Goal: Task Accomplishment & Management: Complete application form

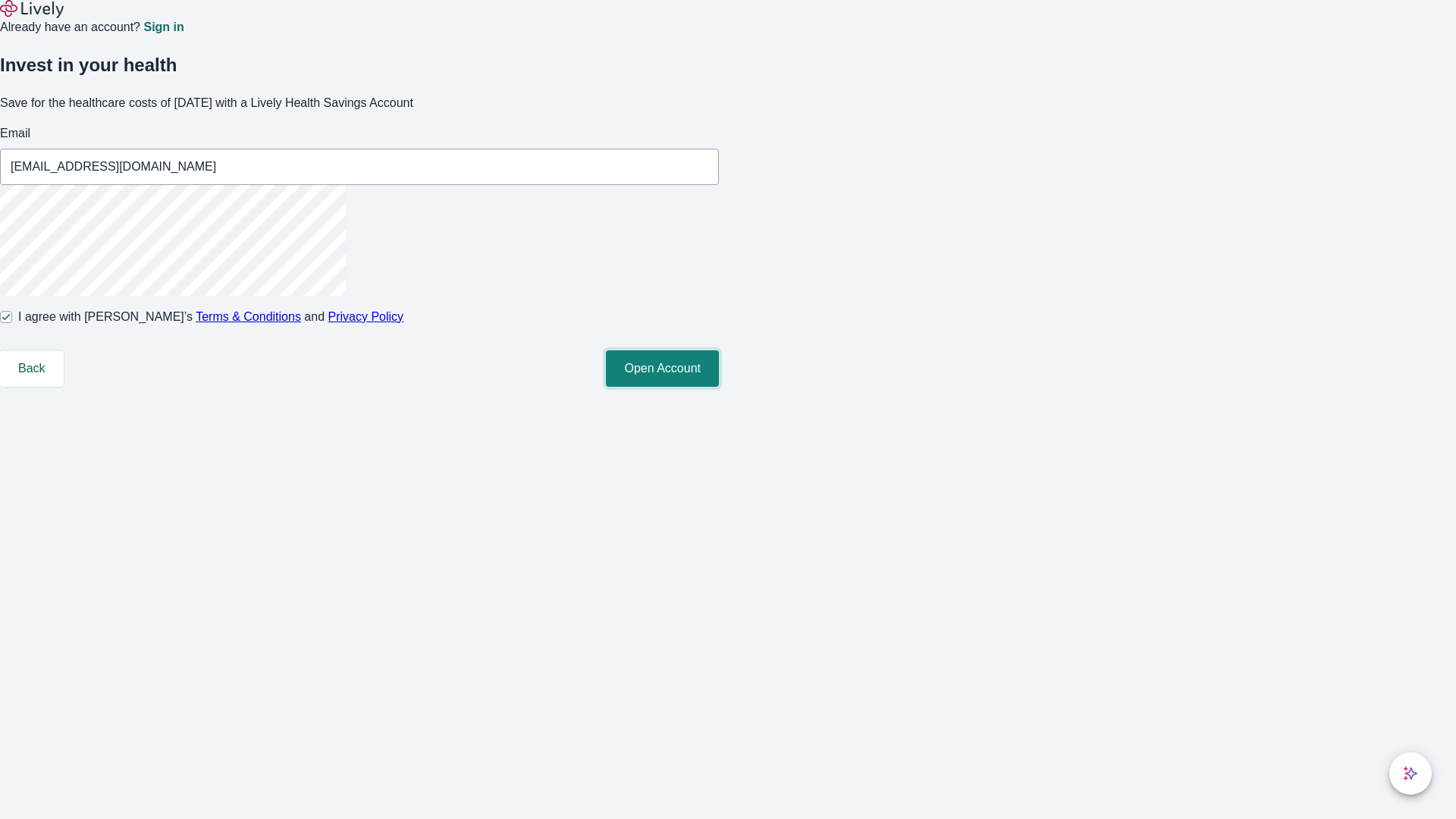
click at [719, 386] on button "Open Account" at bounding box center [662, 368] width 113 height 36
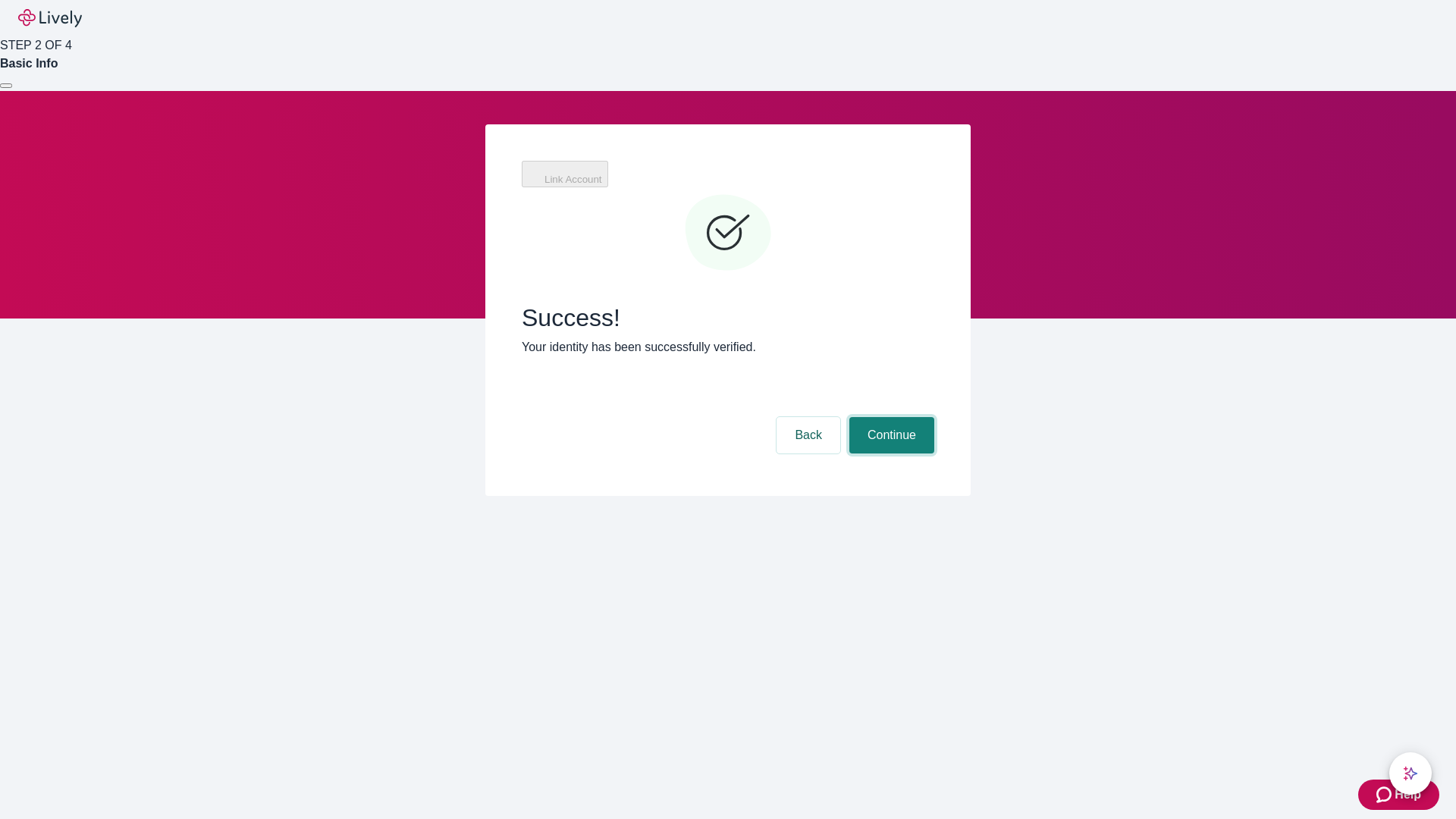
click at [889, 417] on button "Continue" at bounding box center [891, 435] width 84 height 36
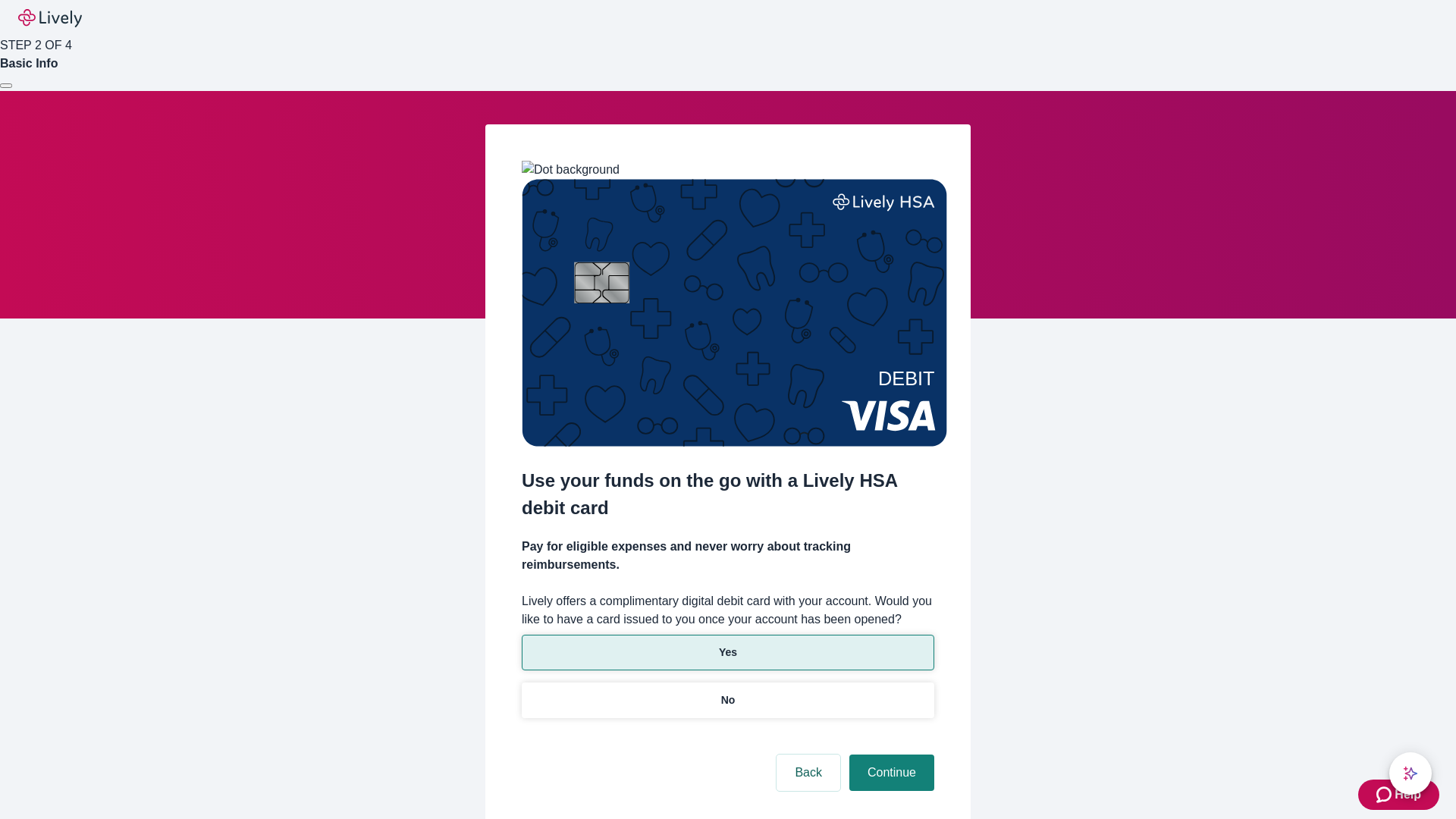
click at [727, 644] on p "Yes" at bounding box center [727, 652] width 18 height 16
click at [889, 754] on button "Continue" at bounding box center [891, 772] width 84 height 36
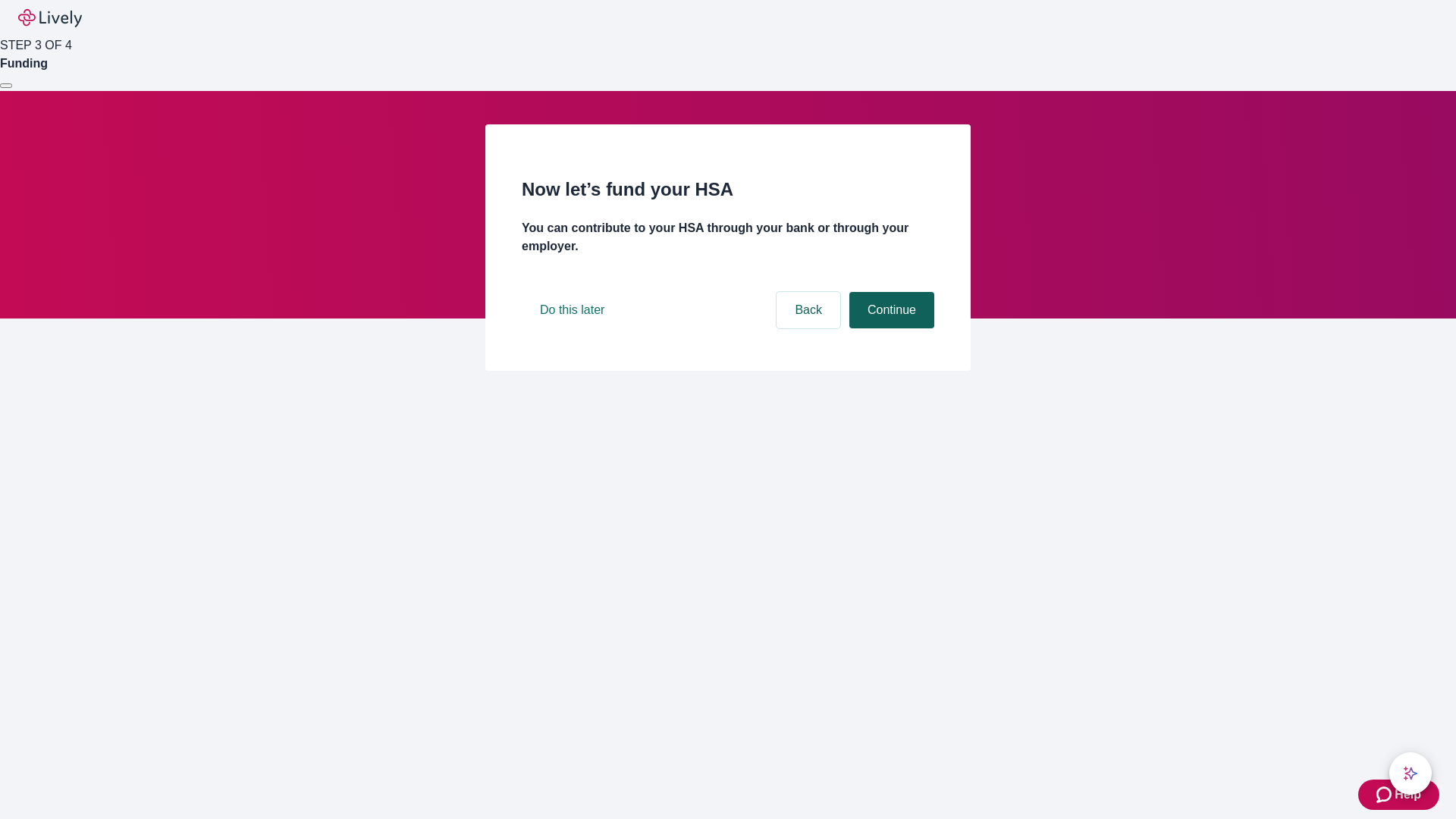
click at [889, 328] on button "Continue" at bounding box center [891, 310] width 84 height 36
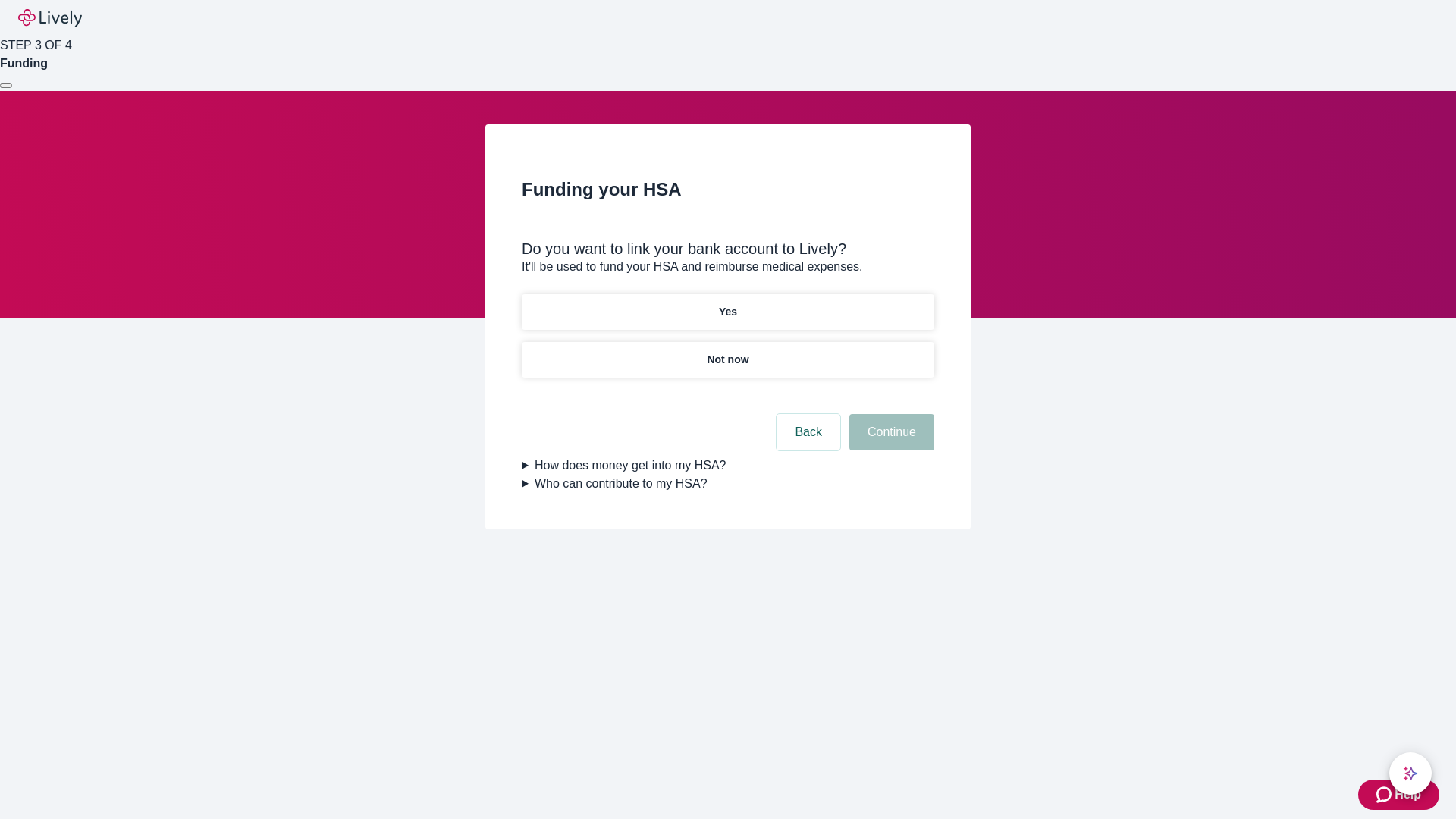
click at [727, 352] on p "Not now" at bounding box center [728, 360] width 42 height 16
click at [889, 441] on button "Continue" at bounding box center [891, 432] width 84 height 36
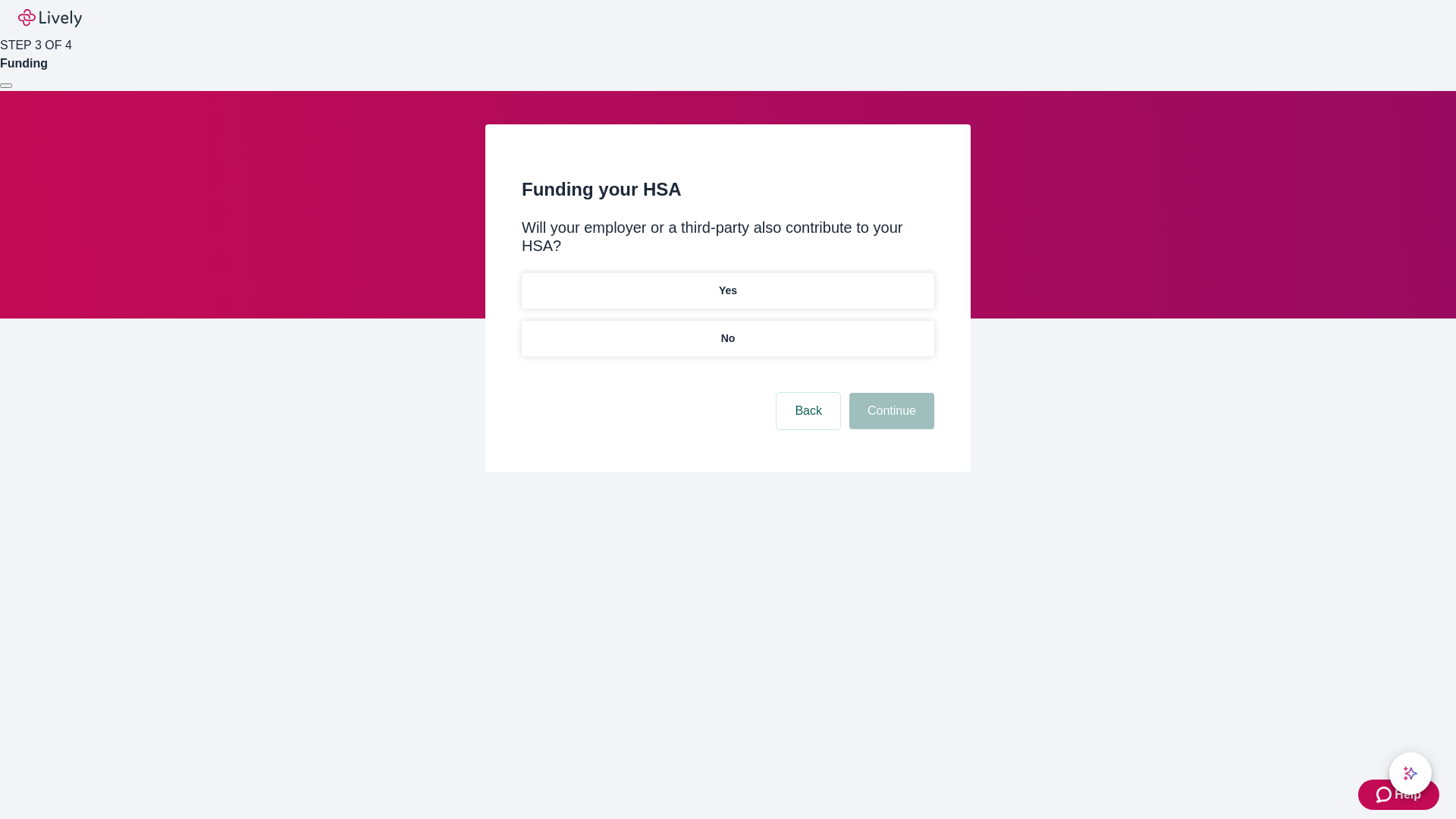
click at [727, 330] on p "No" at bounding box center [728, 338] width 14 height 16
click at [889, 393] on button "Continue" at bounding box center [891, 411] width 84 height 36
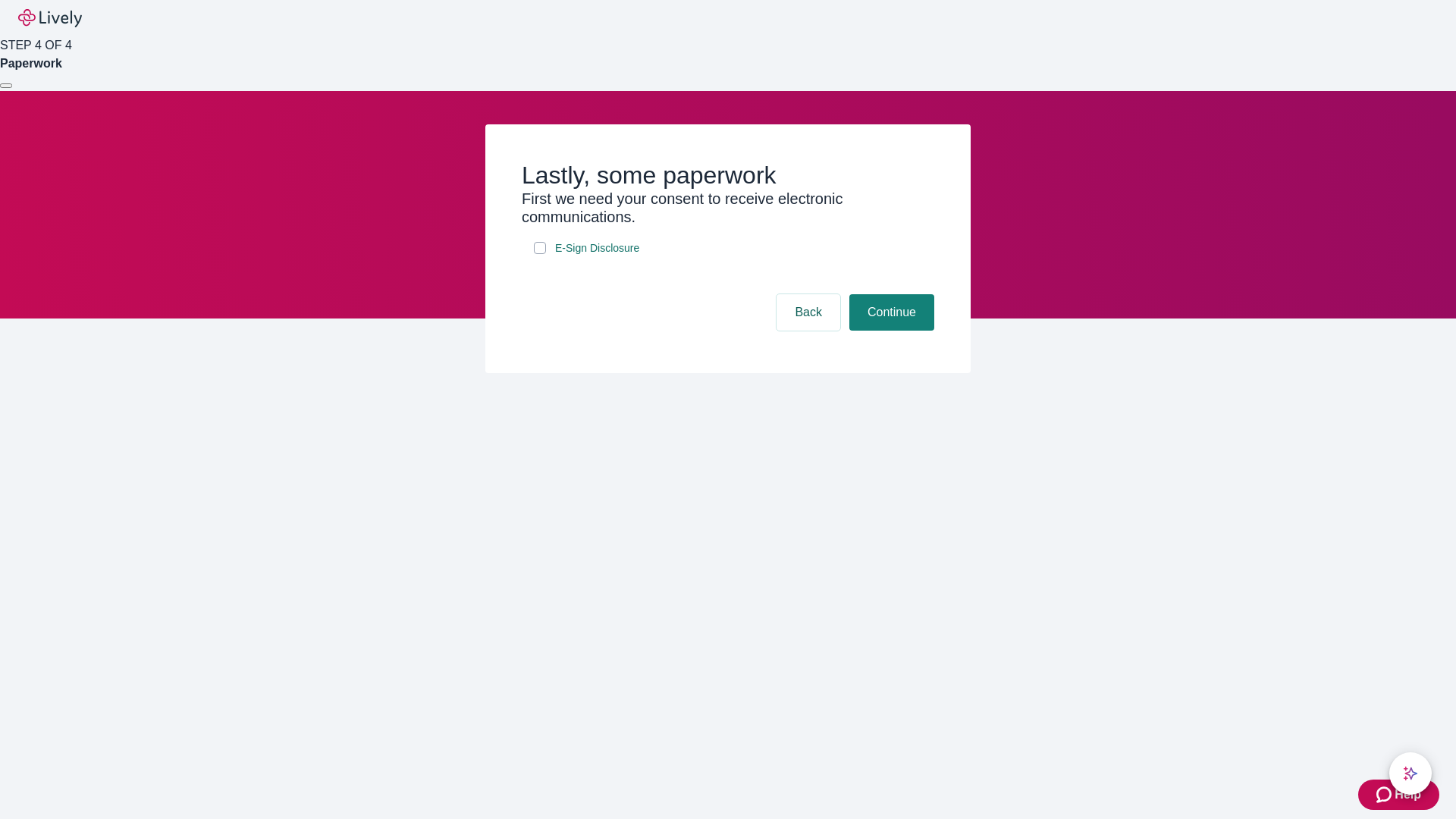
click at [540, 254] on input "E-Sign Disclosure" at bounding box center [540, 248] width 12 height 12
checkbox input "true"
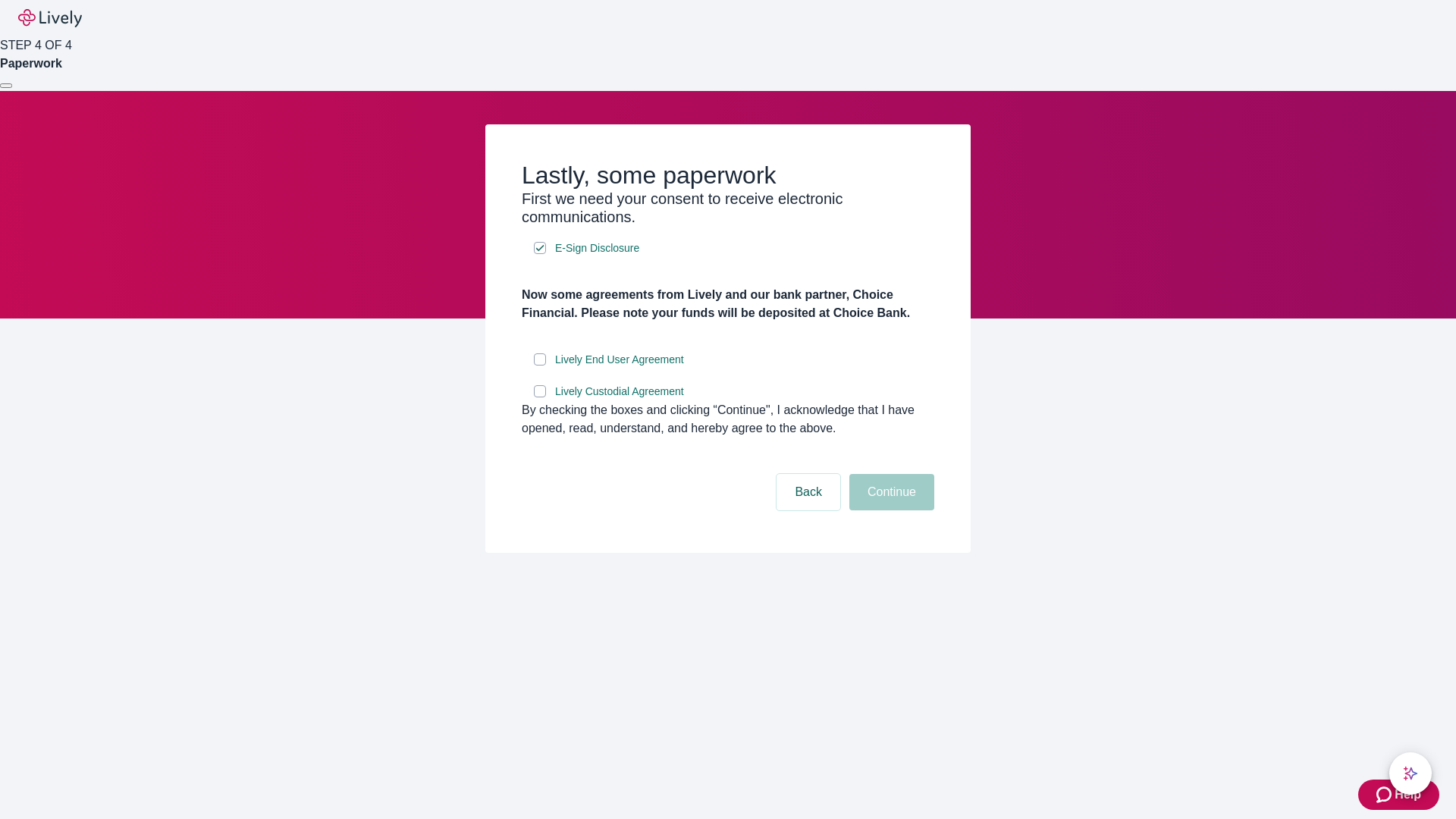
click at [540, 365] on input "Lively End User Agreement" at bounding box center [540, 359] width 12 height 12
checkbox input "true"
click at [540, 398] on input "Lively Custodial Agreement" at bounding box center [540, 391] width 12 height 12
checkbox input "true"
click at [889, 511] on button "Continue" at bounding box center [891, 492] width 84 height 36
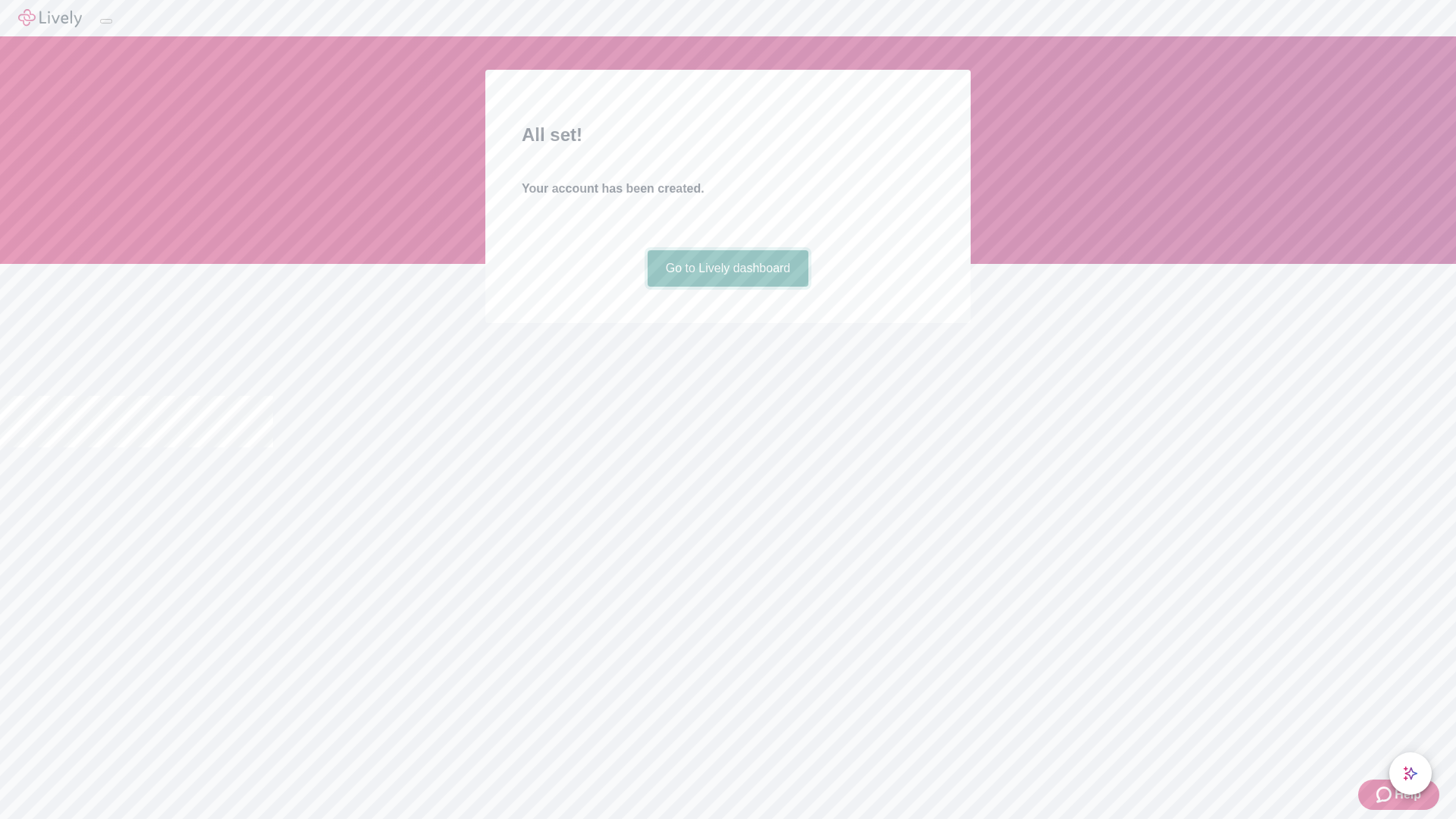
click at [727, 287] on link "Go to Lively dashboard" at bounding box center [728, 269] width 161 height 36
